Goal: Navigation & Orientation: Find specific page/section

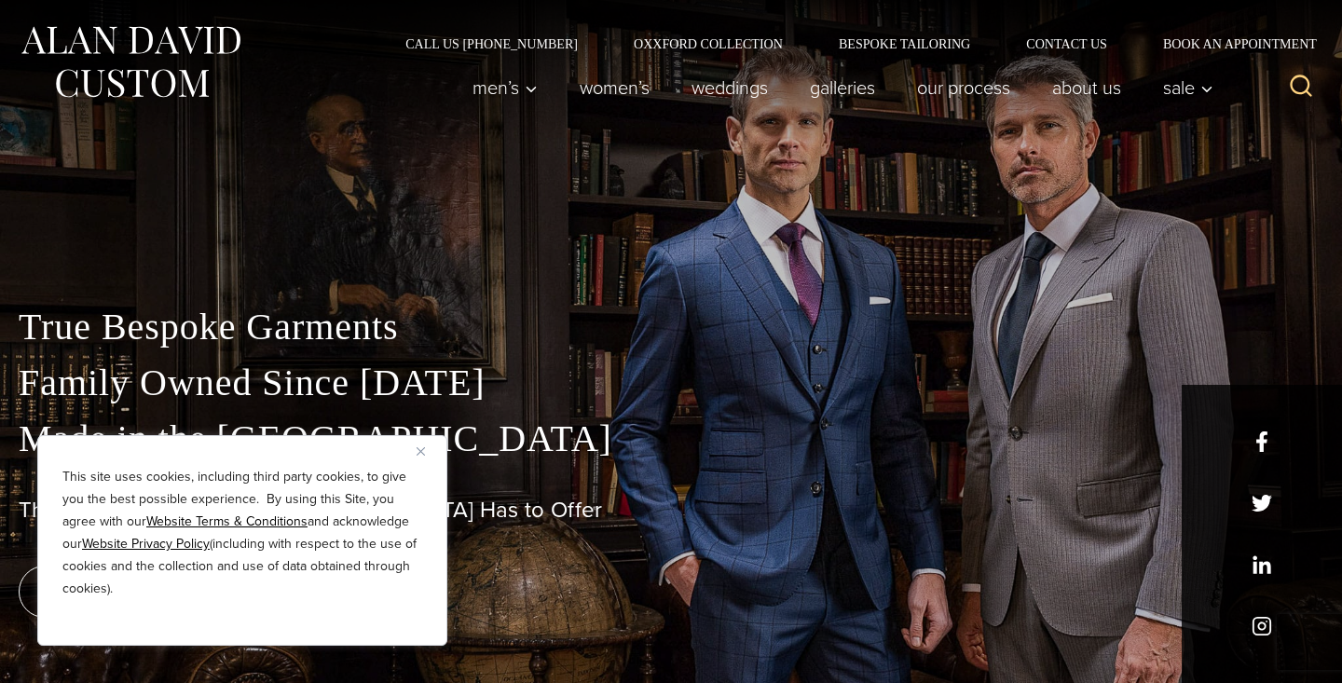
click at [425, 471] on div "This site uses cookies, including third party cookies, to give you the best pos…" at bounding box center [242, 540] width 410 height 211
click at [425, 433] on p "True Bespoke Garments Family Owned Since 1913 Made in the United States" at bounding box center [671, 383] width 1304 height 168
click at [424, 444] on button "Close" at bounding box center [427, 451] width 22 height 22
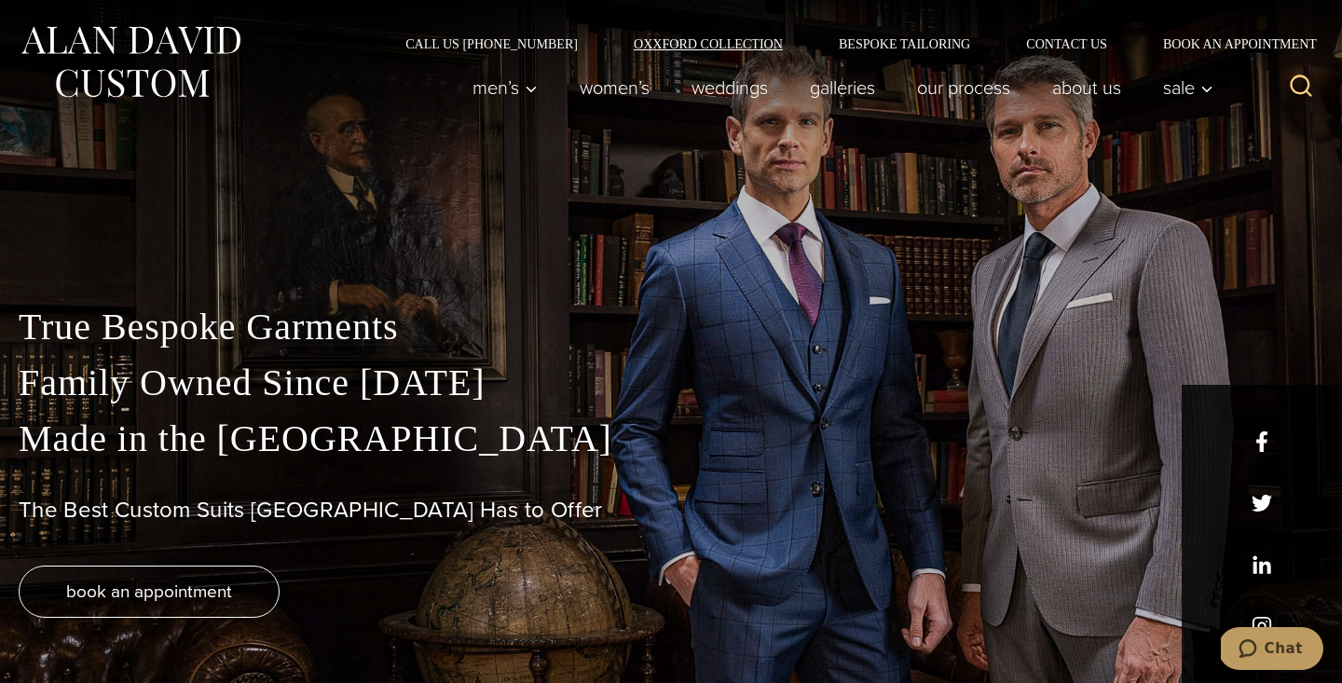
click at [649, 44] on link "Oxxford Collection" at bounding box center [708, 43] width 205 height 13
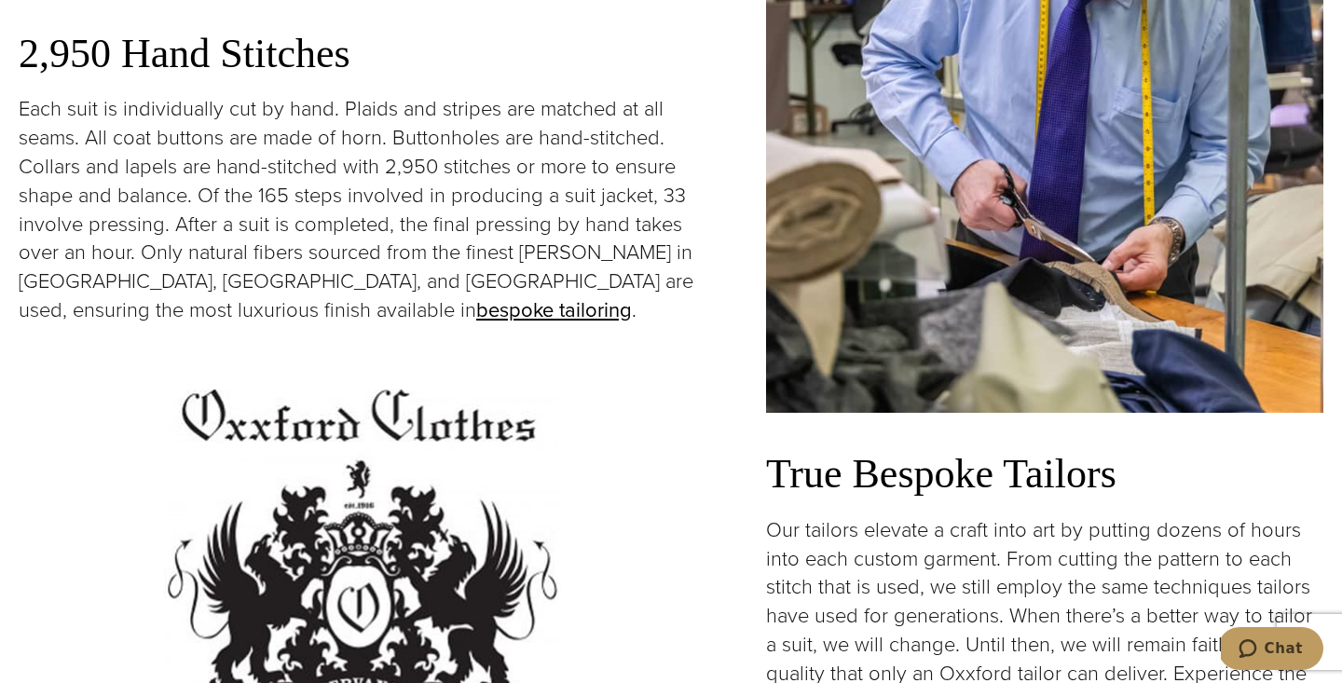
scroll to position [3673, 0]
